Goal: Transaction & Acquisition: Purchase product/service

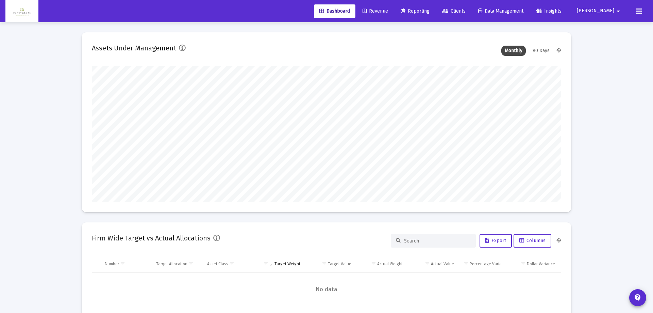
type input "[DATE]"
type input "[PERSON_NAME][EMAIL_ADDRESS][DOMAIN_NAME]"
click at [362, 9] on icon at bounding box center [360, 11] width 4 height 5
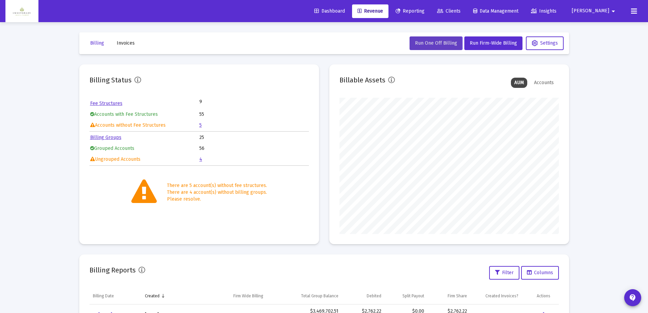
click at [430, 44] on span "Run One Off Billing" at bounding box center [436, 43] width 42 height 6
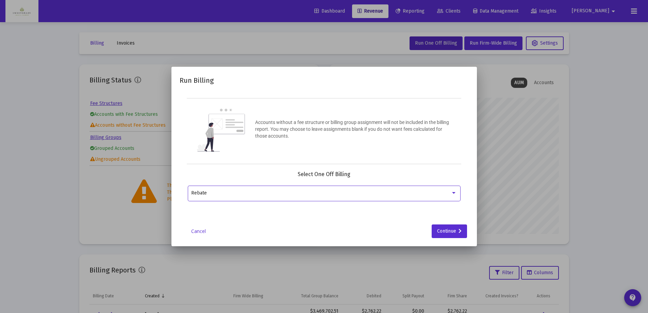
click at [455, 192] on div at bounding box center [453, 193] width 3 height 2
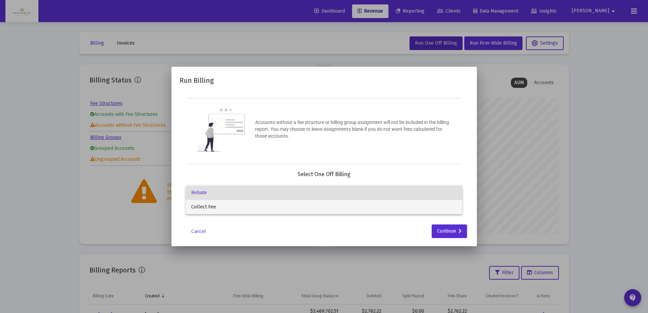
click at [276, 210] on span "Collect Fee" at bounding box center [324, 207] width 266 height 14
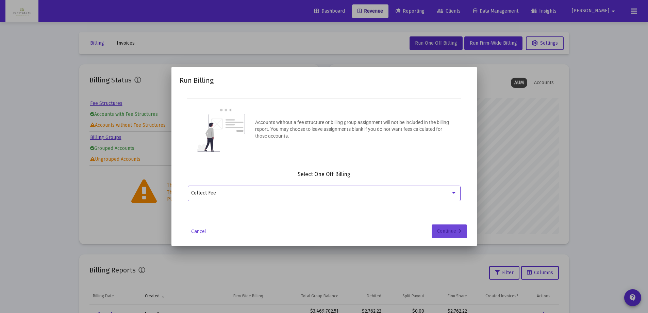
click at [438, 230] on div "Continue" at bounding box center [449, 231] width 25 height 14
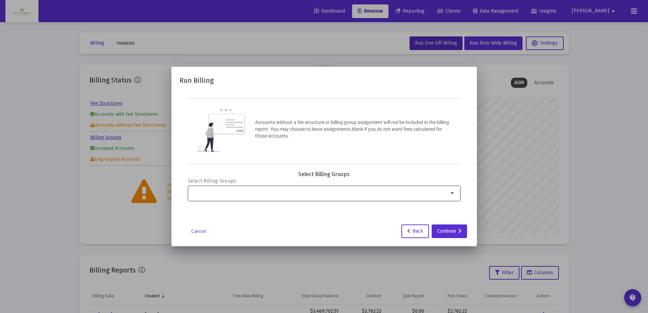
click at [296, 193] on input "Selection" at bounding box center [320, 192] width 258 height 5
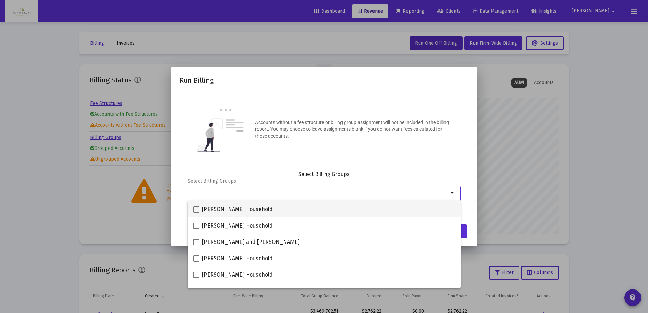
click at [196, 209] on span at bounding box center [196, 209] width 6 height 6
click at [196, 212] on input "[PERSON_NAME] Household" at bounding box center [196, 212] width 0 height 0
checkbox input "true"
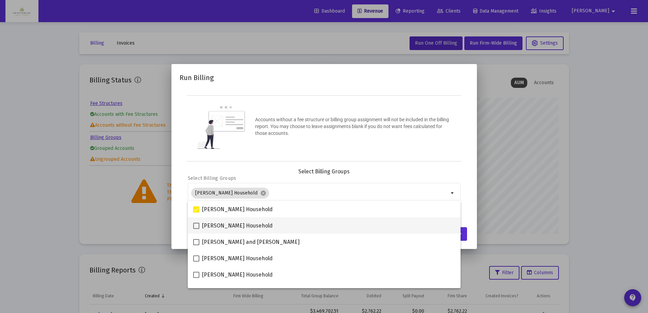
click at [197, 226] on span at bounding box center [196, 226] width 6 height 6
click at [196, 229] on input "[PERSON_NAME] Household" at bounding box center [196, 229] width 0 height 0
checkbox input "true"
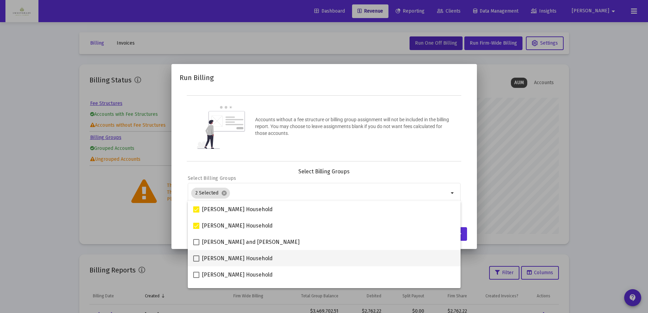
click at [195, 258] on span at bounding box center [196, 258] width 6 height 6
click at [196, 261] on input "[PERSON_NAME] Household" at bounding box center [196, 261] width 0 height 0
checkbox input "true"
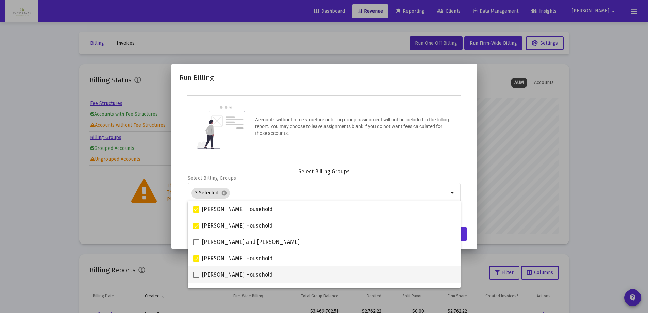
click at [195, 274] on span at bounding box center [196, 275] width 6 height 6
click at [196, 278] on input "[PERSON_NAME] Household" at bounding box center [196, 278] width 0 height 0
checkbox input "true"
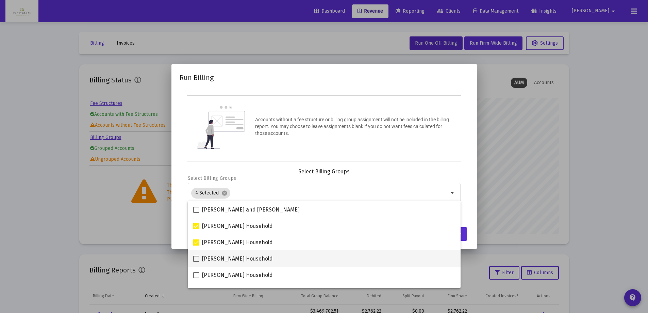
scroll to position [34, 0]
click at [196, 256] on span at bounding box center [196, 257] width 6 height 6
click at [196, 260] on input "[PERSON_NAME] Household" at bounding box center [196, 260] width 0 height 0
checkbox input "true"
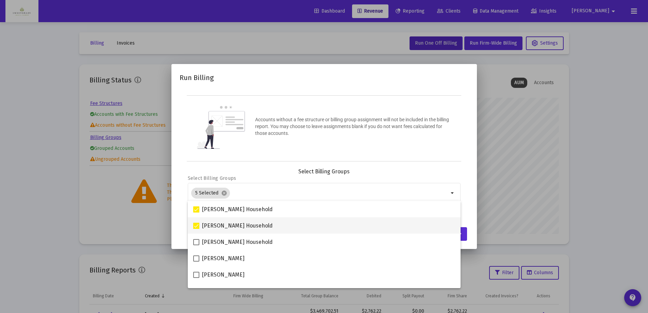
scroll to position [68, 0]
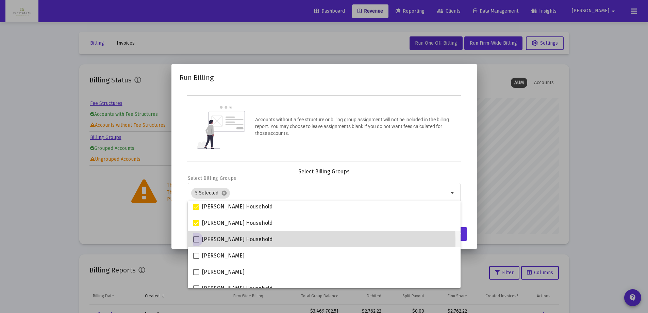
click at [195, 240] on span at bounding box center [196, 239] width 6 height 6
click at [196, 242] on input "[PERSON_NAME] Household" at bounding box center [196, 242] width 0 height 0
checkbox input "true"
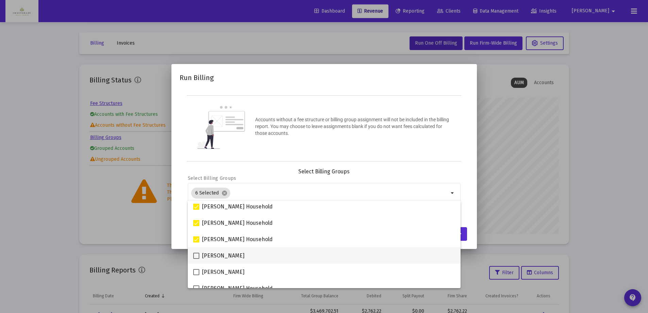
click at [196, 255] on span at bounding box center [196, 255] width 6 height 6
click at [196, 259] on input "[PERSON_NAME]" at bounding box center [196, 259] width 0 height 0
checkbox input "true"
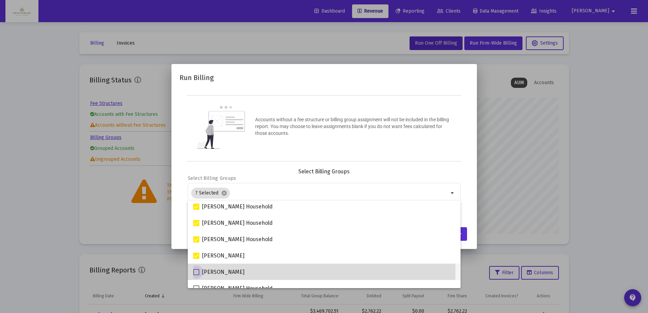
click at [196, 271] on span at bounding box center [196, 272] width 6 height 6
click at [196, 275] on input "[PERSON_NAME]" at bounding box center [196, 275] width 0 height 0
checkbox input "true"
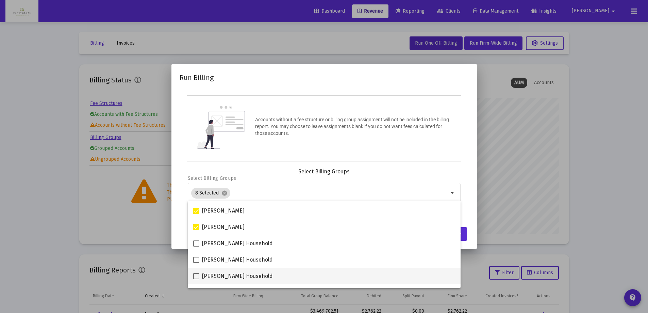
scroll to position [136, 0]
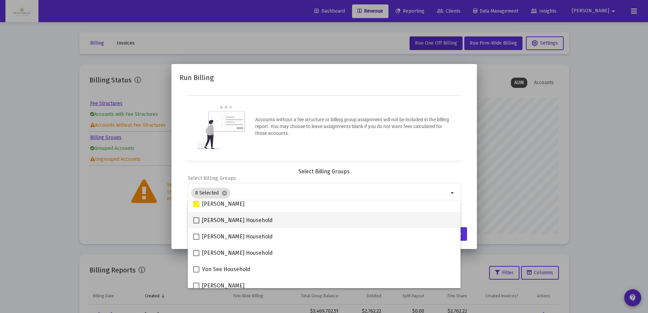
click at [196, 220] on span at bounding box center [196, 220] width 6 height 6
click at [196, 223] on input "[PERSON_NAME] Household" at bounding box center [196, 223] width 0 height 0
checkbox input "true"
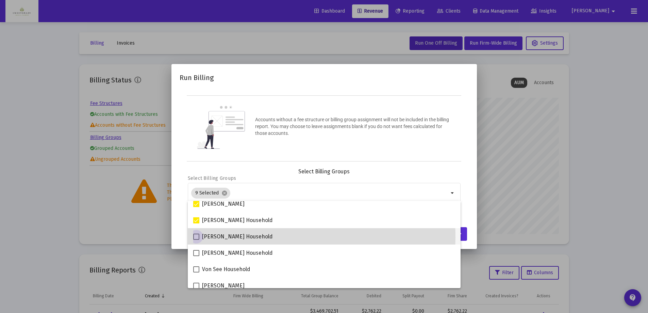
click at [197, 237] on span at bounding box center [196, 236] width 6 height 6
click at [196, 240] on input "[PERSON_NAME] Household" at bounding box center [196, 240] width 0 height 0
checkbox input "true"
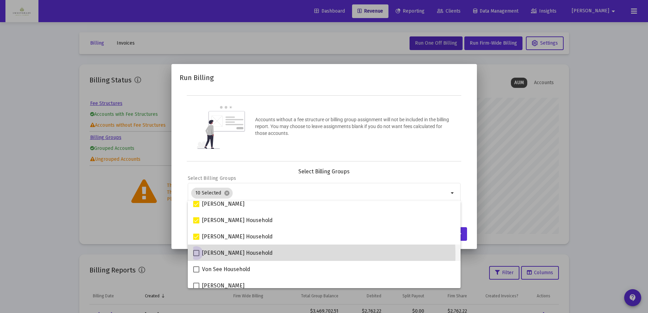
click at [195, 254] on span at bounding box center [196, 253] width 6 height 6
click at [196, 256] on input "[PERSON_NAME] Household" at bounding box center [196, 256] width 0 height 0
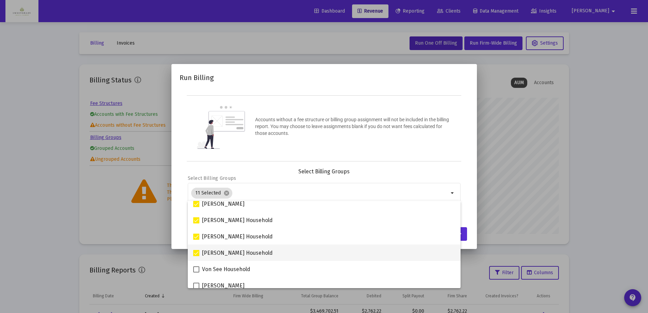
click at [196, 251] on span at bounding box center [196, 253] width 6 height 6
click at [196, 256] on input "[PERSON_NAME] Household" at bounding box center [196, 256] width 0 height 0
checkbox input "false"
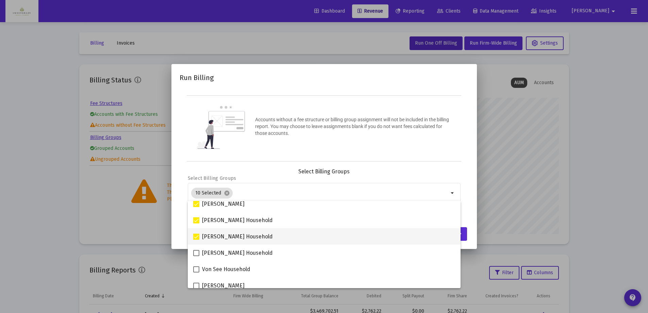
click at [196, 235] on span at bounding box center [196, 236] width 6 height 6
click at [196, 240] on input "[PERSON_NAME] Household" at bounding box center [196, 240] width 0 height 0
checkbox input "false"
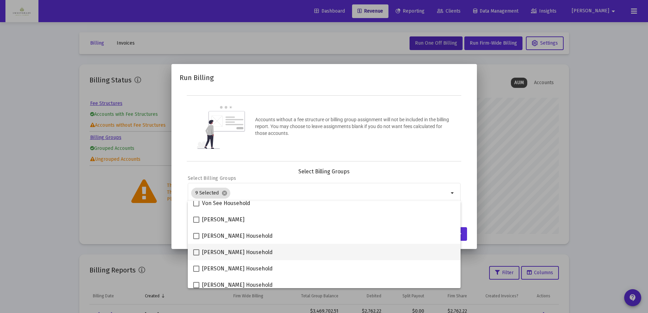
scroll to position [204, 0]
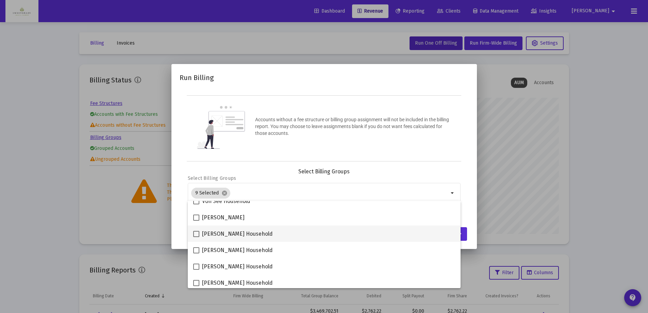
click at [195, 234] on span at bounding box center [196, 234] width 6 height 6
click at [196, 237] on input "[PERSON_NAME] Household" at bounding box center [196, 237] width 0 height 0
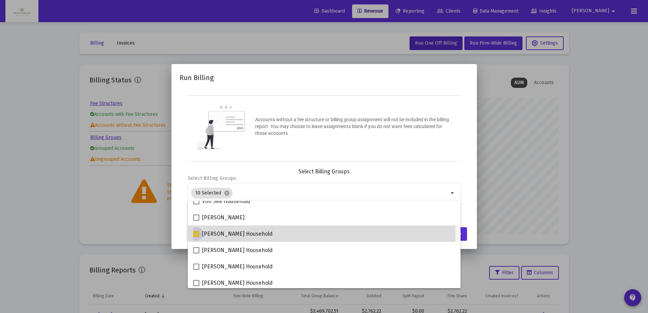
click at [196, 233] on span at bounding box center [196, 234] width 6 height 6
click at [196, 237] on input "[PERSON_NAME] Household" at bounding box center [196, 237] width 0 height 0
checkbox input "false"
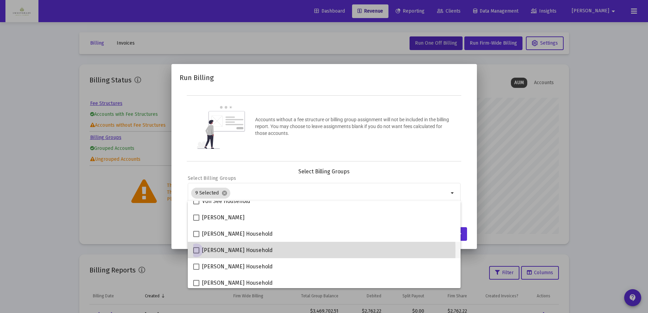
click at [196, 251] on span at bounding box center [196, 250] width 6 height 6
click at [196, 253] on input "[PERSON_NAME] Household" at bounding box center [196, 253] width 0 height 0
checkbox input "true"
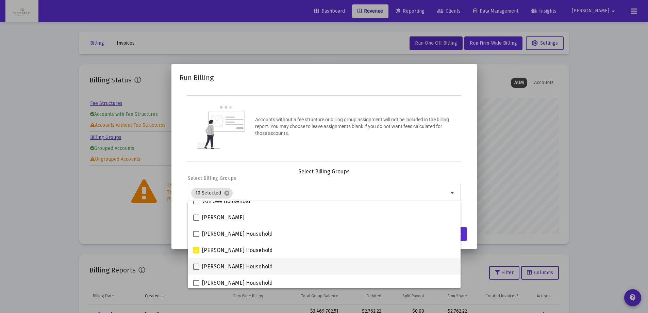
click at [195, 266] on span at bounding box center [196, 266] width 6 height 6
click at [196, 270] on input "[PERSON_NAME] Household" at bounding box center [196, 270] width 0 height 0
checkbox input "true"
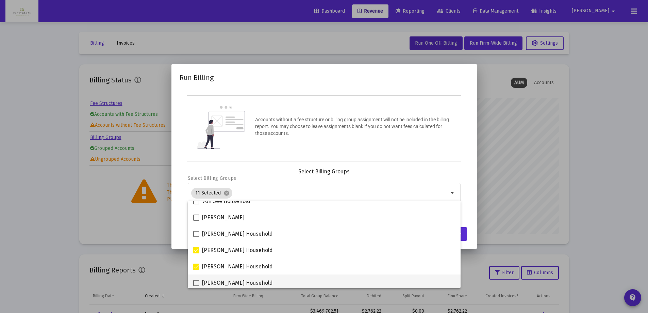
click at [196, 280] on span at bounding box center [196, 283] width 6 height 6
click at [196, 286] on input "[PERSON_NAME] Household" at bounding box center [196, 286] width 0 height 0
checkbox input "true"
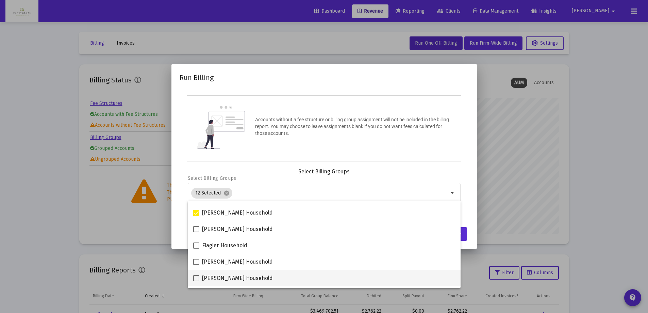
scroll to position [272, 0]
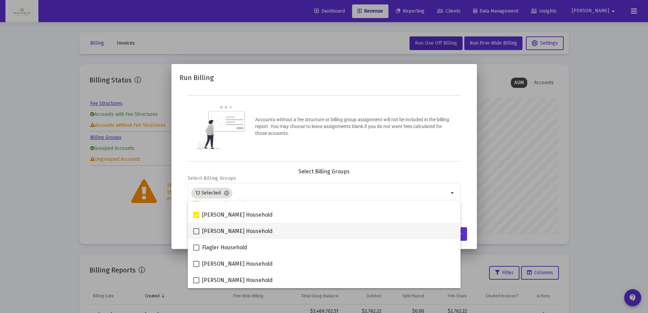
click at [195, 232] on span at bounding box center [196, 231] width 6 height 6
click at [196, 234] on input "[PERSON_NAME] Household" at bounding box center [196, 234] width 0 height 0
checkbox input "true"
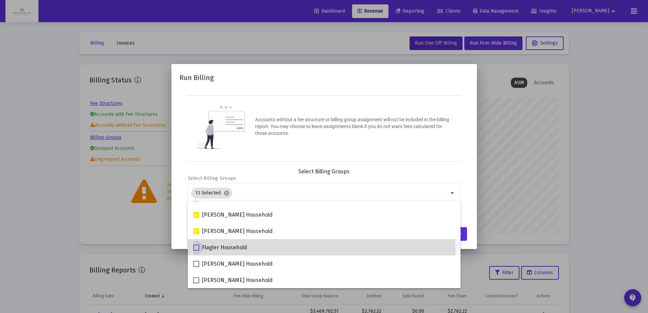
click at [197, 249] on span at bounding box center [196, 247] width 6 height 6
click at [196, 250] on input "Flagler Household" at bounding box center [196, 250] width 0 height 0
checkbox input "true"
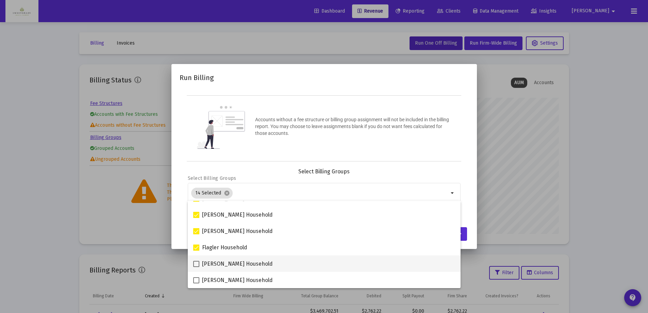
click at [195, 262] on span at bounding box center [196, 264] width 6 height 6
click at [196, 267] on input "[PERSON_NAME] Household" at bounding box center [196, 267] width 0 height 0
checkbox input "true"
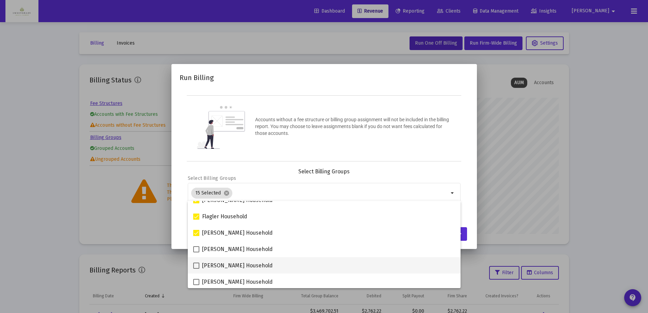
scroll to position [306, 0]
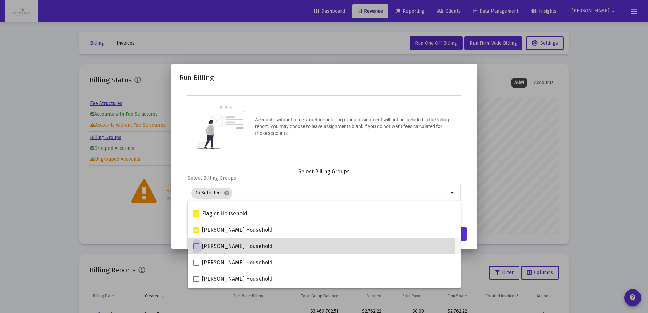
click at [196, 246] on span at bounding box center [196, 246] width 6 height 6
click at [196, 249] on input "[PERSON_NAME] Household" at bounding box center [196, 249] width 0 height 0
checkbox input "true"
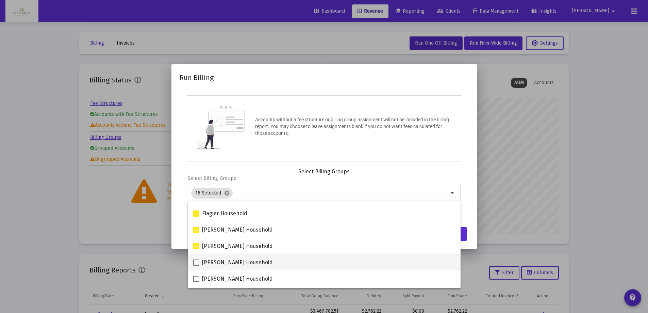
click at [196, 264] on span at bounding box center [196, 262] width 6 height 6
click at [196, 265] on input "[PERSON_NAME] Household" at bounding box center [196, 265] width 0 height 0
checkbox input "true"
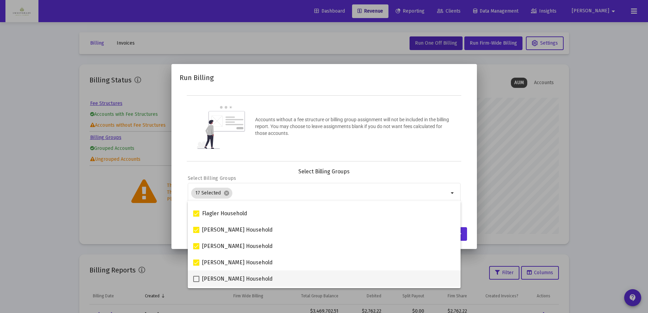
click at [196, 278] on span at bounding box center [196, 279] width 6 height 6
click at [196, 282] on input "[PERSON_NAME] Household" at bounding box center [196, 282] width 0 height 0
checkbox input "true"
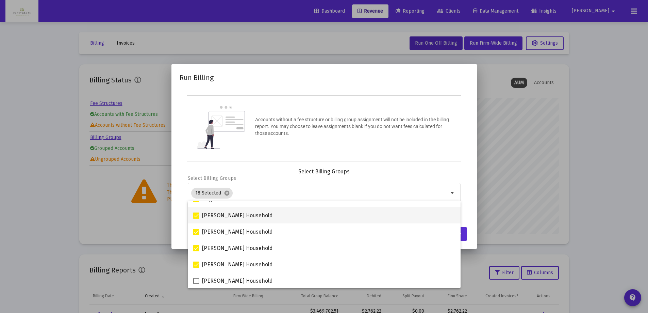
scroll to position [321, 0]
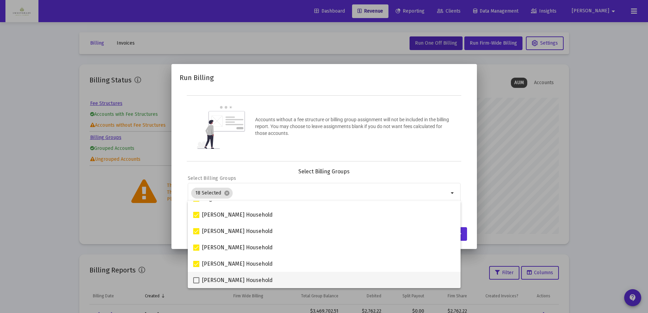
click at [196, 281] on span at bounding box center [196, 280] width 6 height 6
click at [196, 283] on input "[PERSON_NAME] Household" at bounding box center [196, 283] width 0 height 0
click at [195, 280] on span at bounding box center [196, 280] width 6 height 6
click at [196, 283] on input "[PERSON_NAME] Household" at bounding box center [196, 283] width 0 height 0
checkbox input "false"
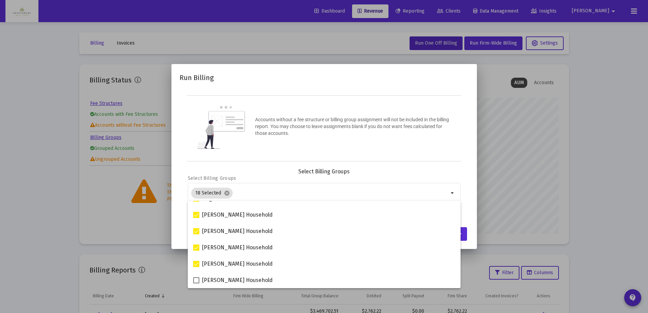
click at [399, 143] on div "Accounts without a fee structure or billing group assignment will not be includ…" at bounding box center [324, 128] width 275 height 66
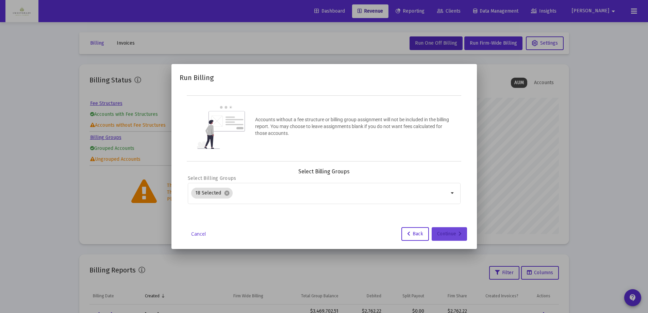
click at [447, 230] on div "Continue" at bounding box center [449, 234] width 25 height 14
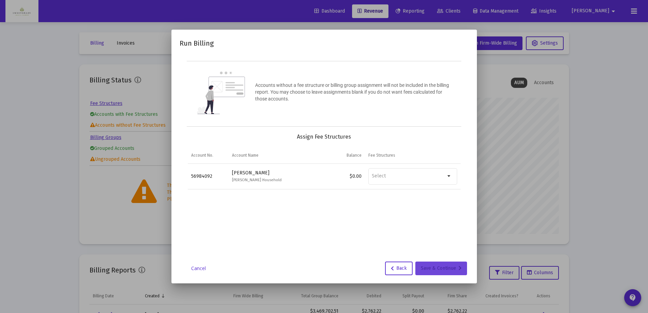
click at [456, 270] on div "Save & Continue" at bounding box center [441, 268] width 41 height 14
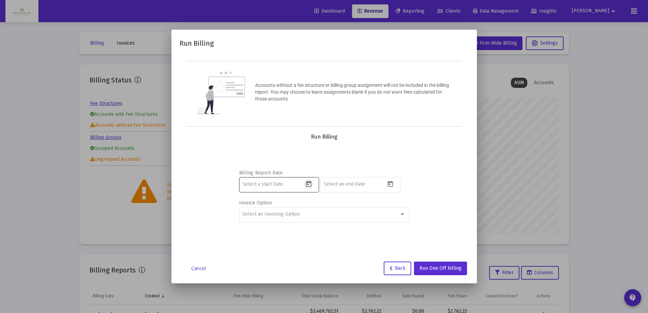
click at [309, 185] on icon "Open calendar" at bounding box center [308, 183] width 7 height 7
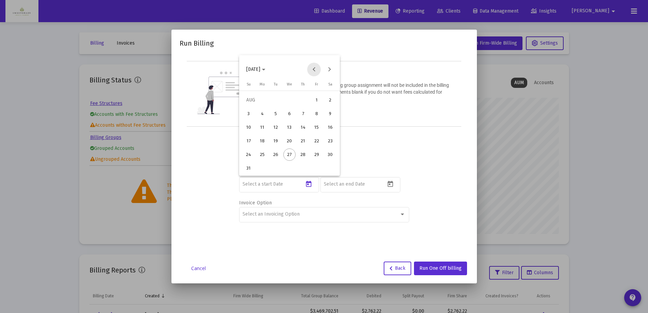
click at [316, 65] on button "Previous month" at bounding box center [314, 70] width 14 height 14
click at [262, 168] on div "28" at bounding box center [262, 168] width 12 height 12
type input "[DATE]"
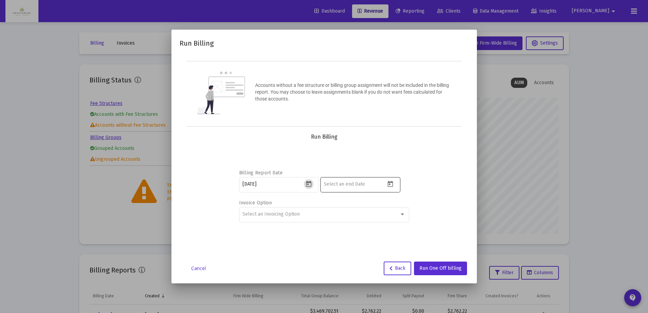
click at [394, 184] on button "Open calendar" at bounding box center [390, 184] width 10 height 10
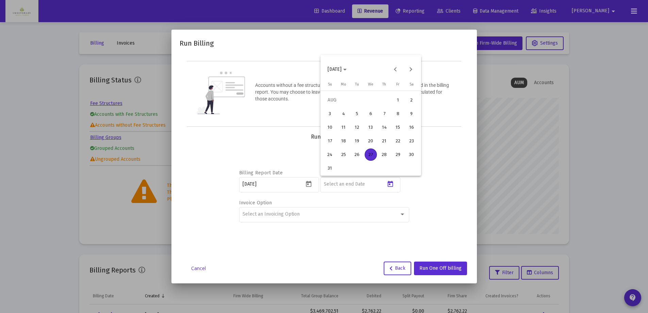
click at [369, 157] on div "27" at bounding box center [371, 154] width 12 height 12
type input "[DATE]"
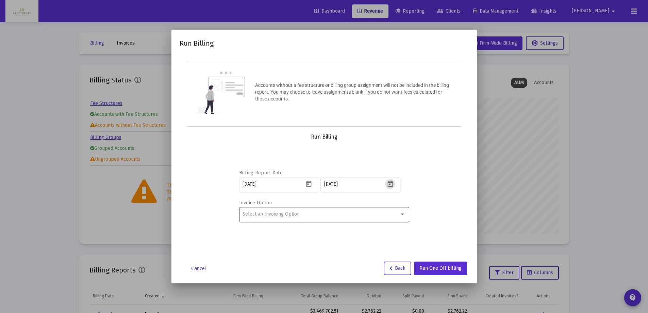
click at [353, 214] on div "Select an Invoicing Option" at bounding box center [321, 213] width 157 height 5
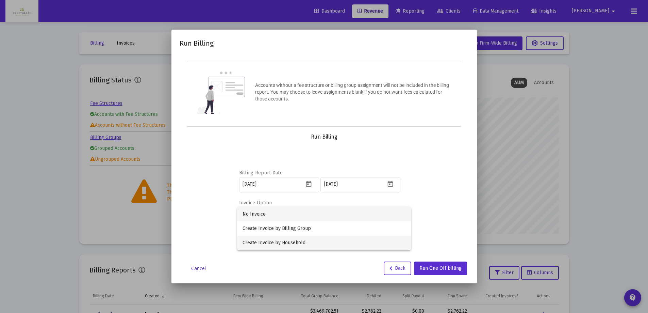
click at [332, 243] on span "Create Invoice by Household" at bounding box center [324, 242] width 163 height 14
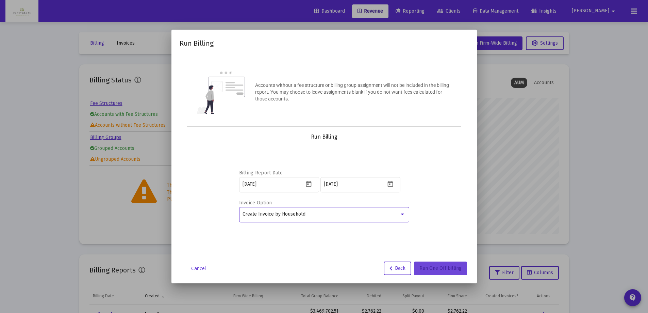
click at [452, 266] on span "Run One Off billing" at bounding box center [441, 268] width 42 height 6
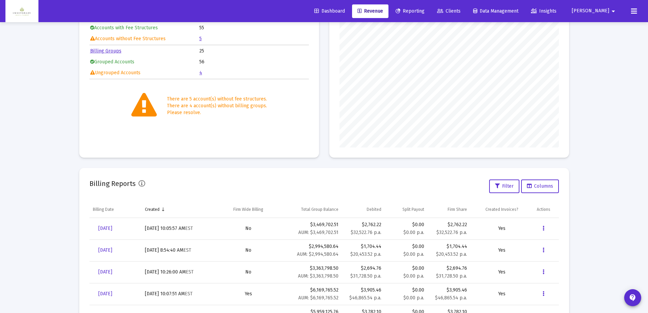
scroll to position [136, 0]
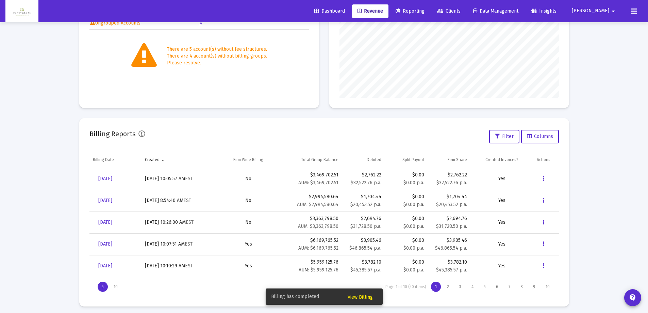
click at [360, 295] on span "View Billing" at bounding box center [360, 297] width 25 height 6
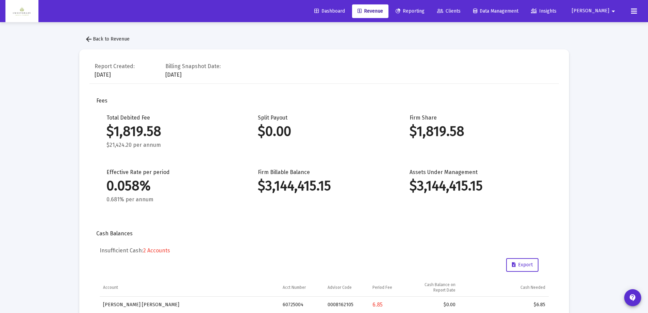
click at [94, 40] on span "arrow_back Back to Revenue" at bounding box center [107, 39] width 45 height 6
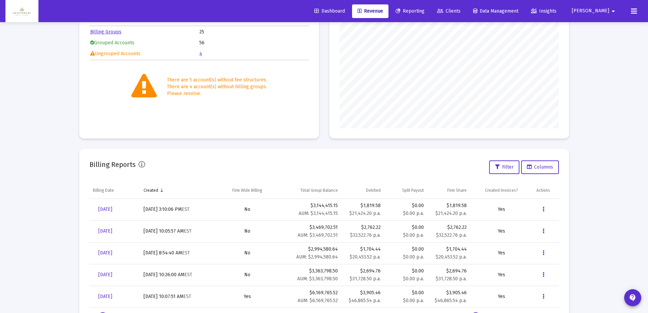
scroll to position [140, 0]
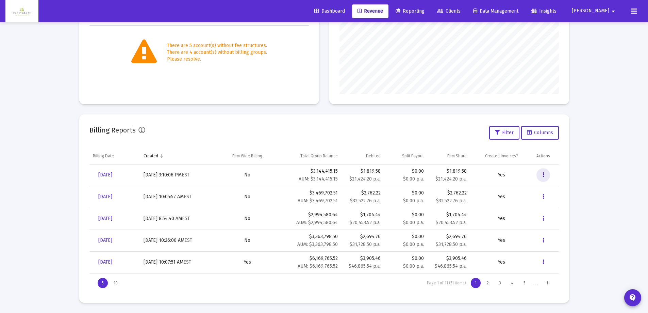
click at [543, 174] on icon "Data grid" at bounding box center [544, 175] width 2 height 8
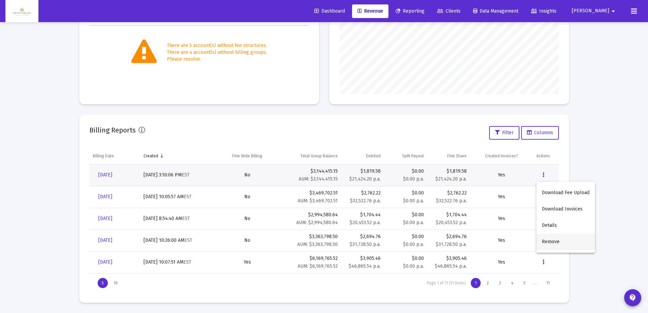
click at [565, 241] on button "Remove" at bounding box center [566, 241] width 59 height 16
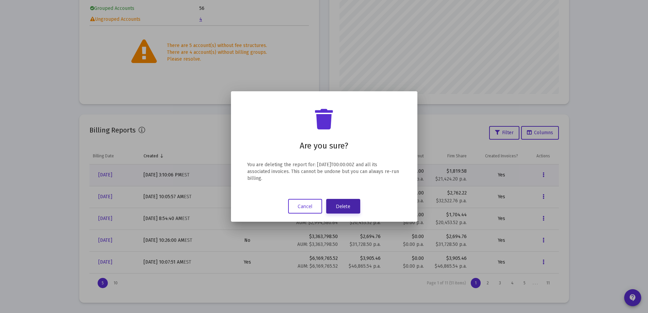
click at [349, 205] on button "Delete" at bounding box center [343, 206] width 34 height 15
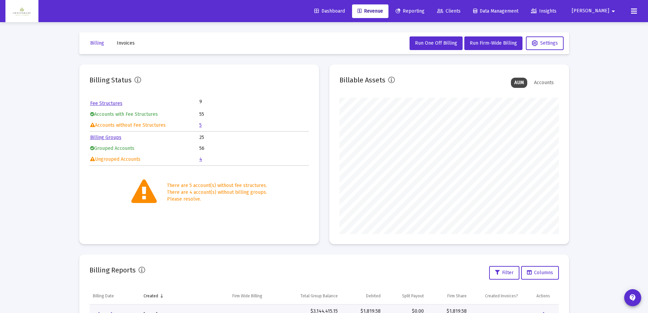
scroll to position [140, 0]
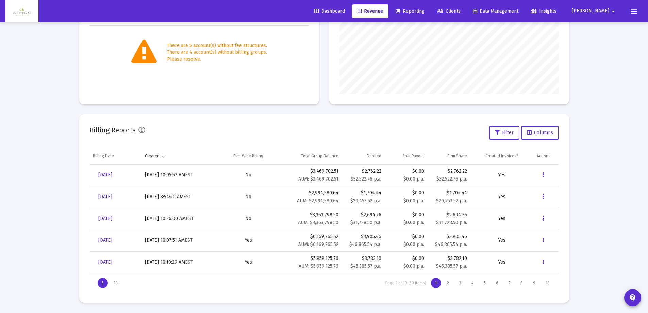
click at [108, 194] on span "[DATE]" at bounding box center [105, 197] width 14 height 6
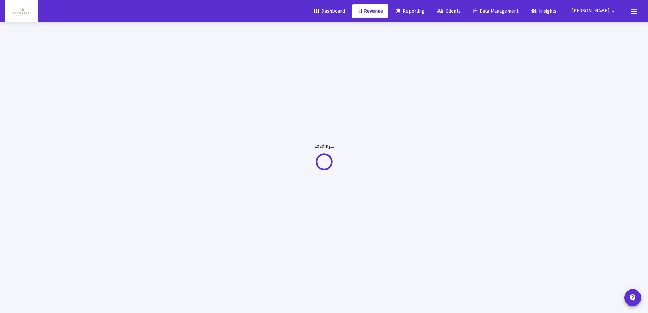
scroll to position [22, 0]
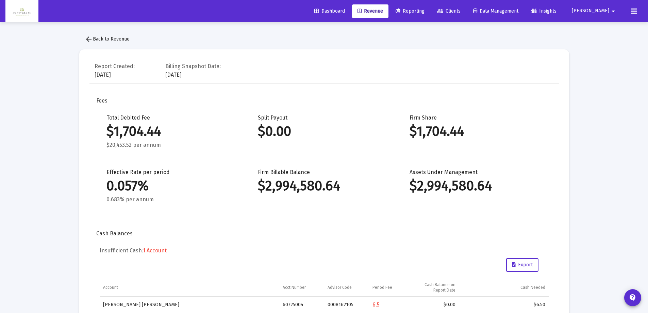
click at [86, 38] on mat-icon "arrow_back" at bounding box center [89, 39] width 8 height 8
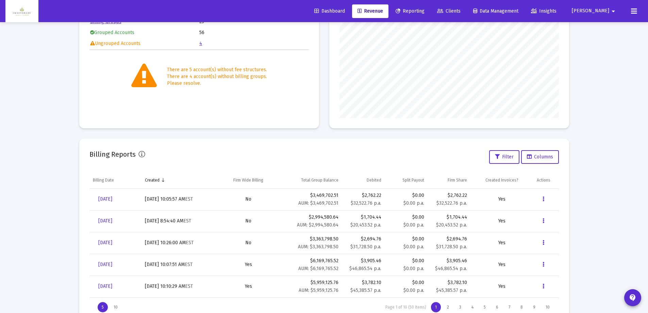
scroll to position [140, 0]
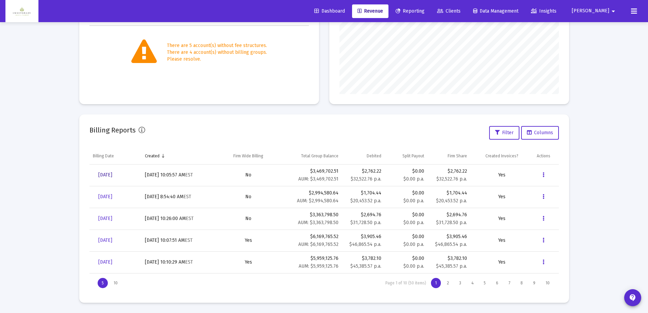
click at [103, 176] on span "[DATE]" at bounding box center [105, 175] width 14 height 6
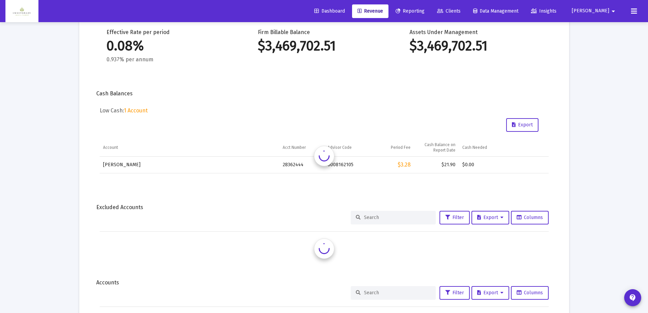
scroll to position [22, 0]
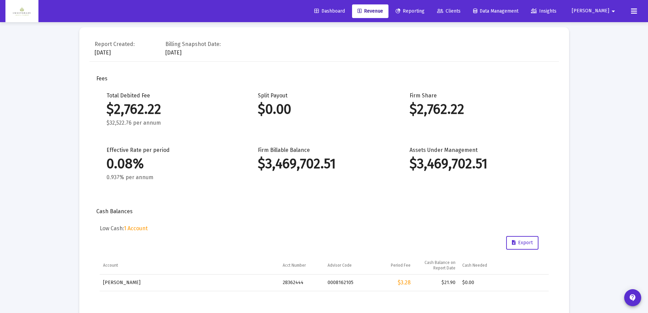
click at [344, 9] on span "Dashboard" at bounding box center [329, 11] width 31 height 6
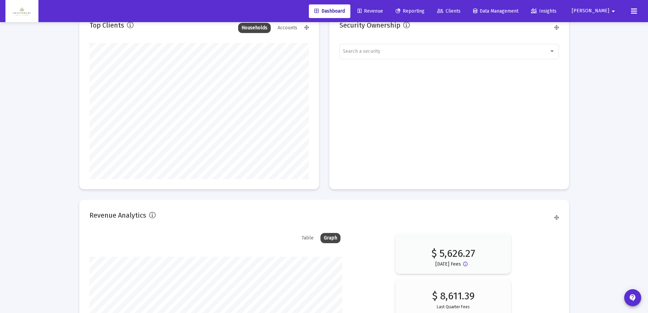
scroll to position [975, 0]
